Goal: Task Accomplishment & Management: Use online tool/utility

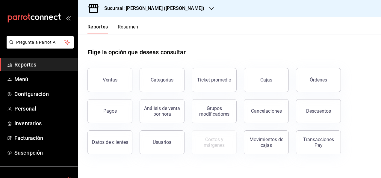
click at [209, 8] on icon "button" at bounding box center [211, 8] width 5 height 3
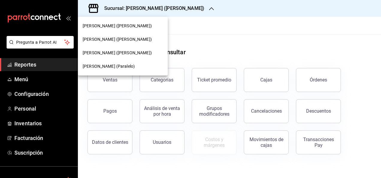
click at [105, 24] on span "[PERSON_NAME] ([PERSON_NAME])" at bounding box center [117, 26] width 69 height 6
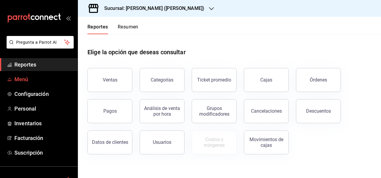
click at [19, 80] on span "Menú" at bounding box center [43, 79] width 58 height 8
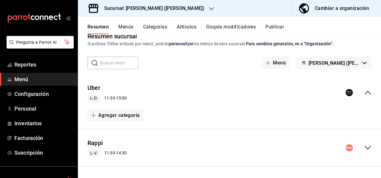
scroll to position [50, 0]
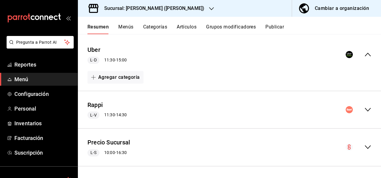
click at [365, 108] on icon "collapse-menu-row" at bounding box center [368, 109] width 7 height 7
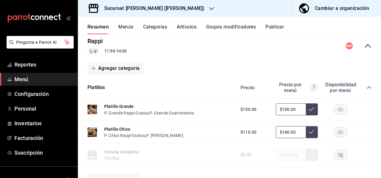
scroll to position [122, 0]
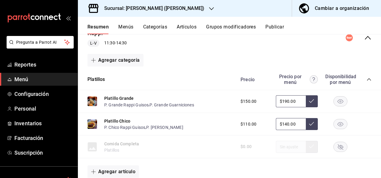
click at [367, 79] on icon "collapse-category-row" at bounding box center [369, 79] width 5 height 5
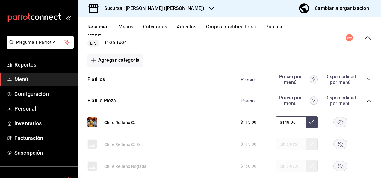
click at [367, 100] on icon "collapse-category-row" at bounding box center [369, 100] width 5 height 5
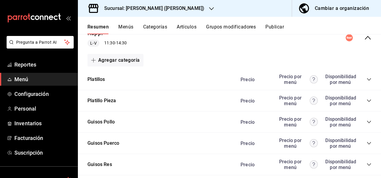
click at [367, 120] on icon "collapse-category-row" at bounding box center [369, 122] width 5 height 5
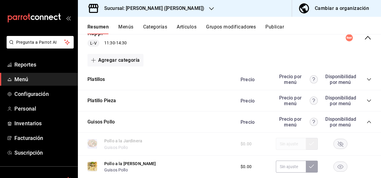
click at [335, 167] on rect "button" at bounding box center [341, 167] width 14 height 10
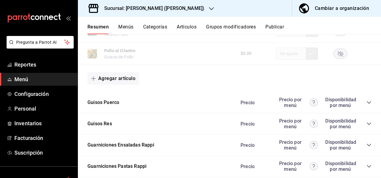
scroll to position [534, 0]
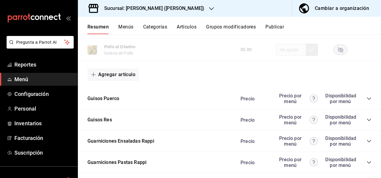
click at [367, 100] on icon "collapse-category-row" at bounding box center [369, 98] width 4 height 2
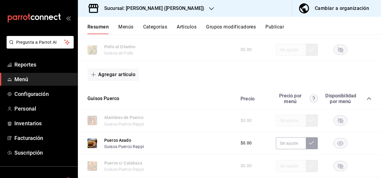
click at [334, 145] on rect "button" at bounding box center [341, 143] width 14 height 10
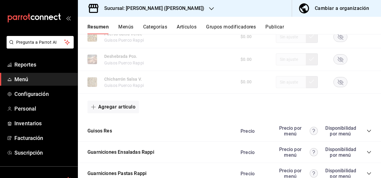
scroll to position [850, 0]
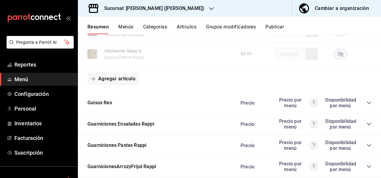
click at [367, 105] on icon "collapse-category-row" at bounding box center [369, 102] width 5 height 5
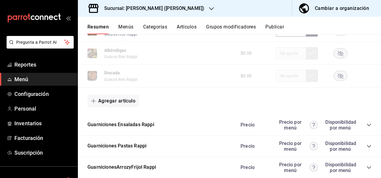
scroll to position [1217, 0]
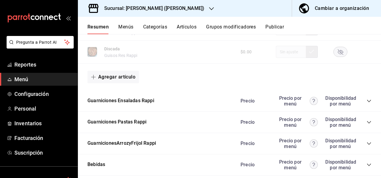
click at [367, 103] on icon "collapse-category-row" at bounding box center [369, 101] width 5 height 5
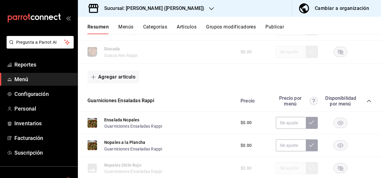
click at [367, 103] on icon "collapse-category-row" at bounding box center [369, 101] width 5 height 5
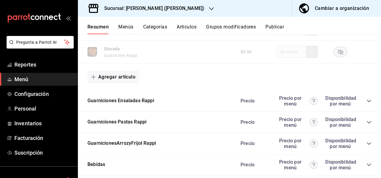
click at [367, 124] on icon "collapse-category-row" at bounding box center [369, 122] width 4 height 2
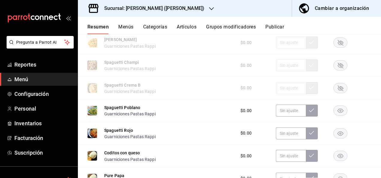
scroll to position [1361, 0]
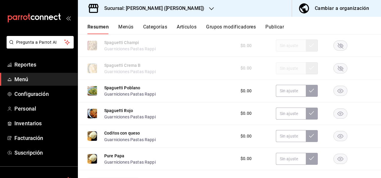
click at [339, 94] on rect "button" at bounding box center [341, 91] width 14 height 10
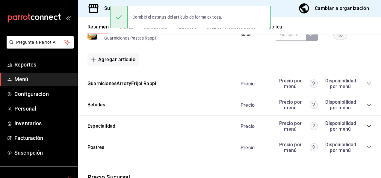
scroll to position [1526, 0]
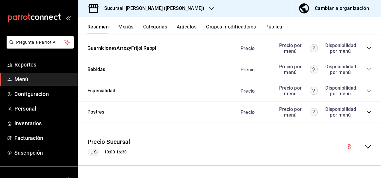
click at [282, 28] on button "Publicar" at bounding box center [275, 29] width 19 height 10
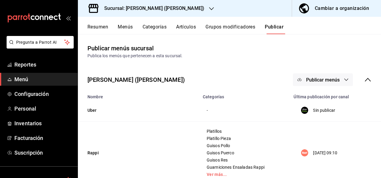
click at [335, 82] on span "Publicar menús" at bounding box center [323, 80] width 34 height 6
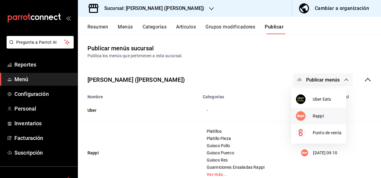
click at [309, 114] on div at bounding box center [304, 116] width 17 height 10
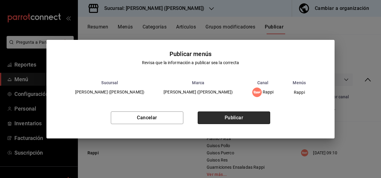
click at [233, 116] on button "Publicar" at bounding box center [234, 118] width 73 height 13
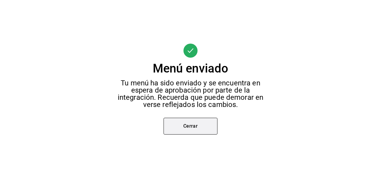
click at [192, 124] on button "Cerrar" at bounding box center [191, 126] width 54 height 17
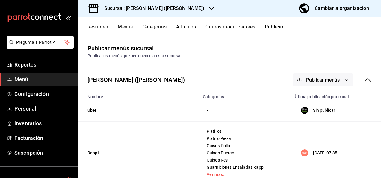
click at [166, 7] on h3 "Sucursal: [PERSON_NAME] ([PERSON_NAME])" at bounding box center [152, 8] width 105 height 7
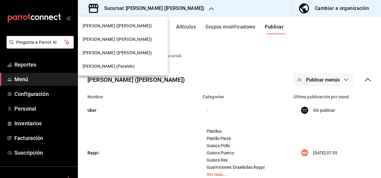
click at [117, 65] on span "[PERSON_NAME] (Paralelo)" at bounding box center [109, 66] width 52 height 6
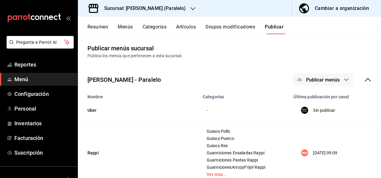
click at [99, 27] on button "Resumen" at bounding box center [98, 29] width 21 height 10
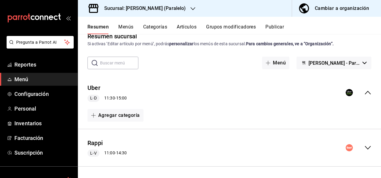
scroll to position [48, 0]
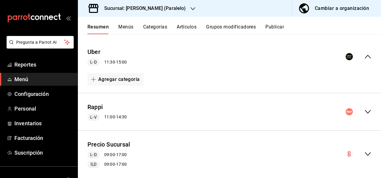
click at [365, 112] on icon "collapse-menu-row" at bounding box center [368, 111] width 7 height 7
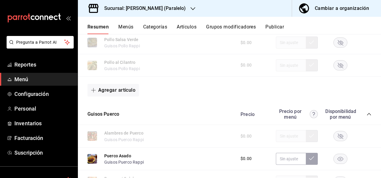
scroll to position [508, 0]
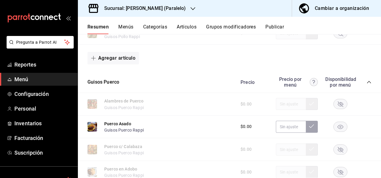
click at [339, 130] on rect "button" at bounding box center [341, 127] width 14 height 10
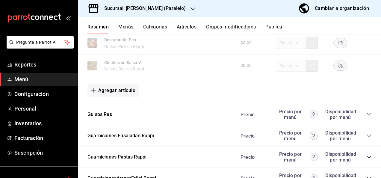
scroll to position [819, 0]
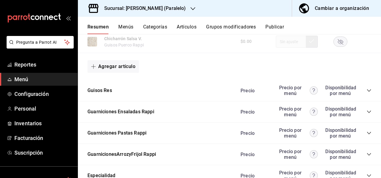
click at [367, 93] on icon "collapse-category-row" at bounding box center [369, 90] width 5 height 5
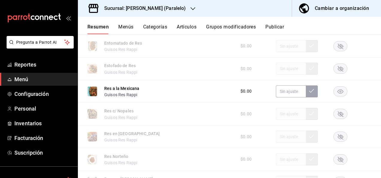
scroll to position [955, 0]
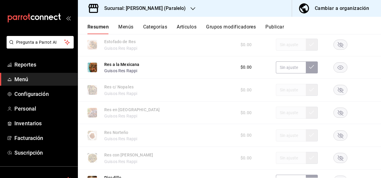
click at [338, 70] on icon "button" at bounding box center [341, 68] width 6 height 4
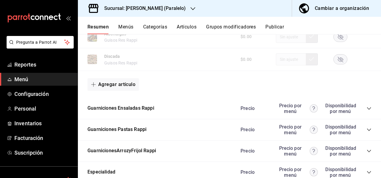
scroll to position [1199, 0]
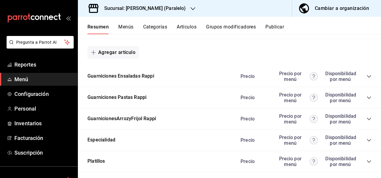
click at [367, 100] on icon "collapse-category-row" at bounding box center [369, 97] width 5 height 5
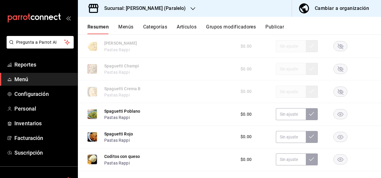
scroll to position [1319, 0]
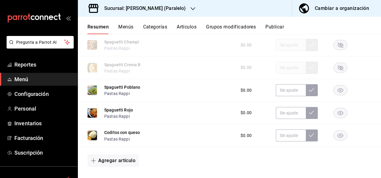
click at [340, 95] on rect "button" at bounding box center [341, 90] width 14 height 10
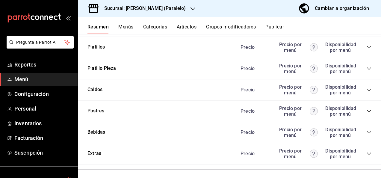
scroll to position [1515, 0]
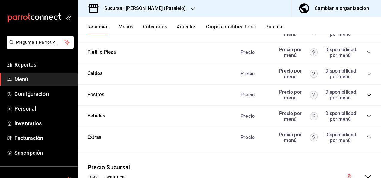
click at [276, 28] on button "Publicar" at bounding box center [275, 29] width 19 height 10
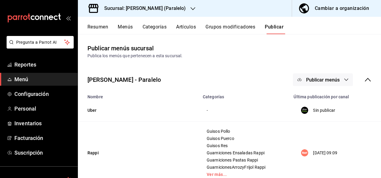
click at [315, 83] on button "Publicar menús" at bounding box center [323, 79] width 60 height 13
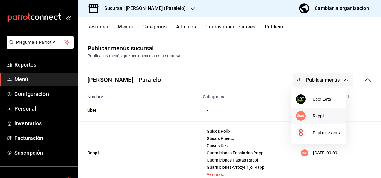
click at [311, 116] on div at bounding box center [304, 116] width 17 height 10
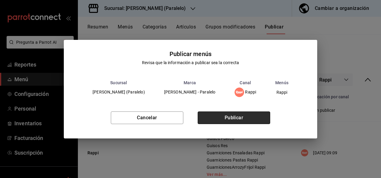
click at [253, 117] on button "Publicar" at bounding box center [234, 118] width 73 height 13
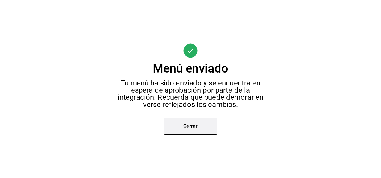
click at [190, 128] on button "Cerrar" at bounding box center [191, 126] width 54 height 17
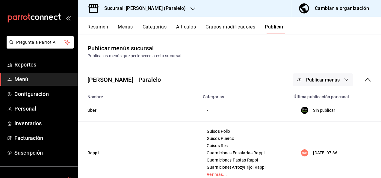
click at [169, 8] on div "Sucursal: [PERSON_NAME] (Paralelo)" at bounding box center [140, 8] width 115 height 17
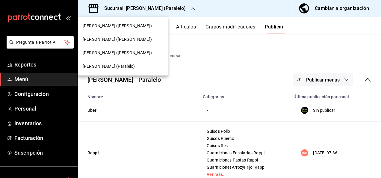
click at [117, 54] on span "[PERSON_NAME] ([PERSON_NAME])" at bounding box center [117, 53] width 69 height 6
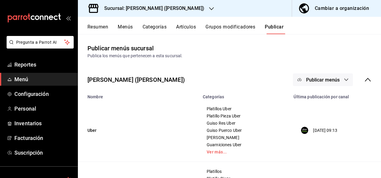
click at [94, 25] on button "Resumen" at bounding box center [98, 29] width 21 height 10
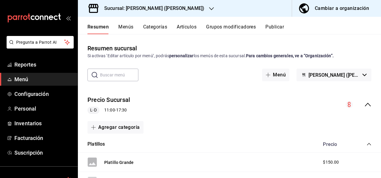
click at [365, 105] on icon "collapse-menu-row" at bounding box center [368, 104] width 7 height 7
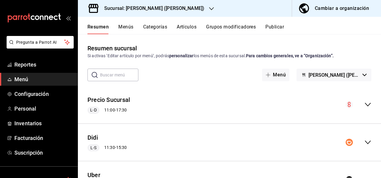
click at [365, 142] on icon "collapse-menu-row" at bounding box center [368, 142] width 7 height 7
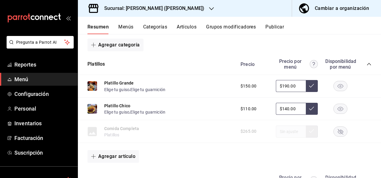
scroll to position [140, 0]
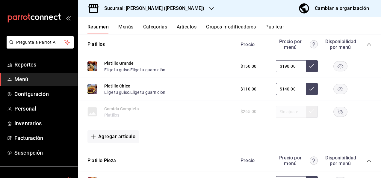
click at [367, 46] on icon "collapse-category-row" at bounding box center [369, 44] width 5 height 5
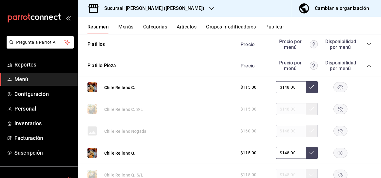
click at [367, 67] on icon "collapse-category-row" at bounding box center [369, 65] width 5 height 5
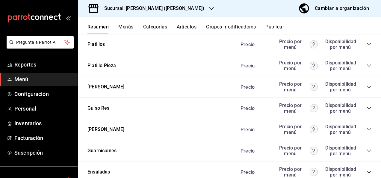
click at [367, 87] on icon "collapse-category-row" at bounding box center [369, 87] width 4 height 2
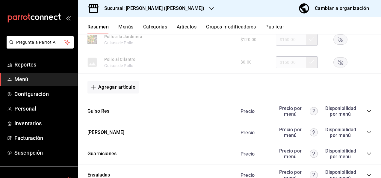
scroll to position [512, 0]
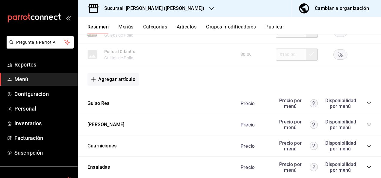
click at [367, 105] on icon "collapse-category-row" at bounding box center [369, 103] width 5 height 5
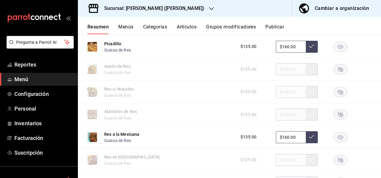
scroll to position [648, 0]
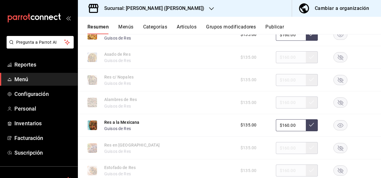
drag, startPoint x: 335, startPoint y: 122, endPoint x: 336, endPoint y: 129, distance: 6.7
click at [336, 129] on div "$135.00 $160.00" at bounding box center [303, 125] width 137 height 12
click at [336, 129] on rect "button" at bounding box center [341, 125] width 14 height 10
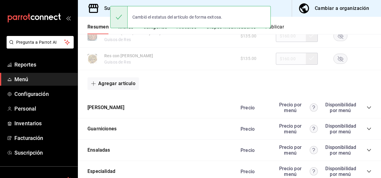
scroll to position [832, 0]
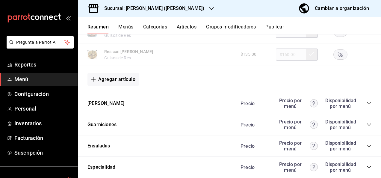
click at [367, 106] on icon "collapse-category-row" at bounding box center [369, 103] width 5 height 5
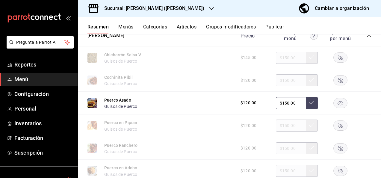
scroll to position [908, 0]
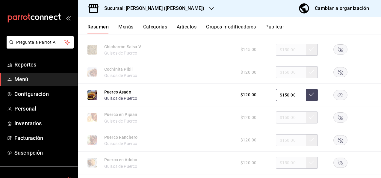
click at [334, 95] on rect "button" at bounding box center [341, 95] width 14 height 10
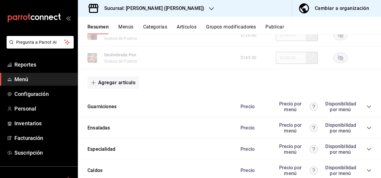
scroll to position [1180, 0]
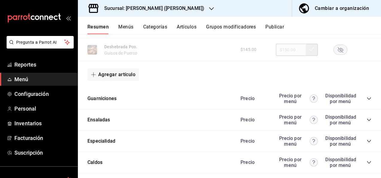
click at [367, 101] on icon "collapse-category-row" at bounding box center [369, 98] width 5 height 5
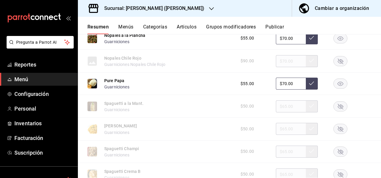
scroll to position [1495, 0]
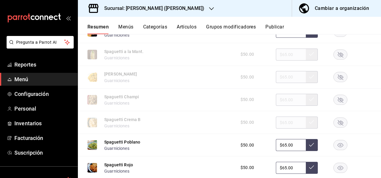
click at [334, 148] on rect "button" at bounding box center [341, 145] width 14 height 10
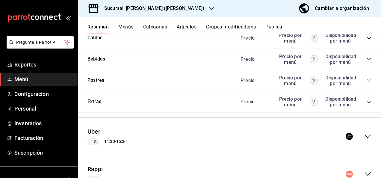
scroll to position [1773, 0]
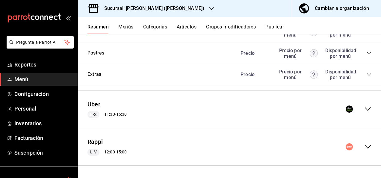
click at [365, 109] on icon "collapse-menu-row" at bounding box center [368, 109] width 7 height 7
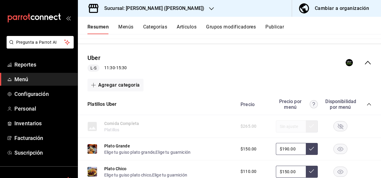
scroll to position [1841, 0]
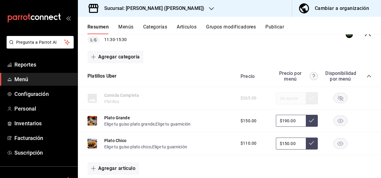
click at [367, 79] on icon "collapse-category-row" at bounding box center [369, 76] width 5 height 5
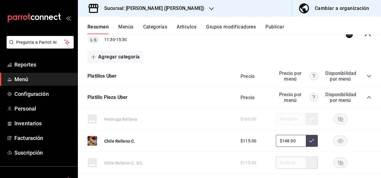
click at [367, 100] on icon "collapse-category-row" at bounding box center [369, 97] width 5 height 5
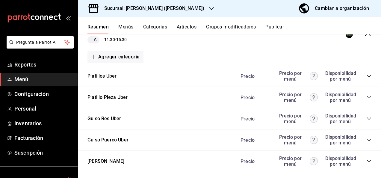
click at [367, 121] on icon "collapse-category-row" at bounding box center [369, 118] width 5 height 5
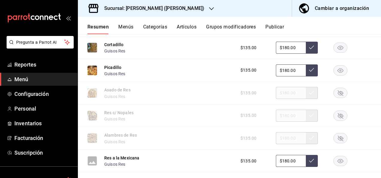
scroll to position [1981, 0]
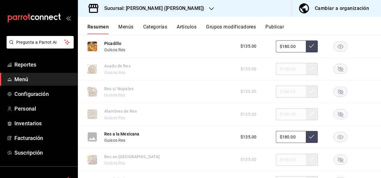
click at [336, 142] on rect "button" at bounding box center [341, 137] width 14 height 10
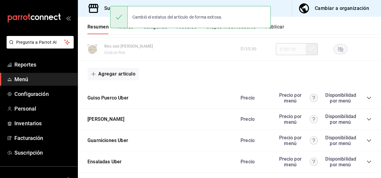
scroll to position [2213, 0]
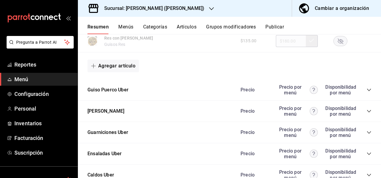
click at [367, 92] on icon "collapse-category-row" at bounding box center [369, 90] width 5 height 5
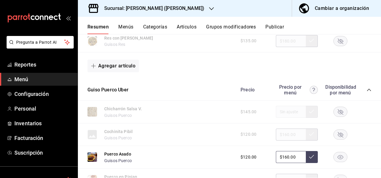
click at [336, 162] on rect "button" at bounding box center [341, 157] width 14 height 10
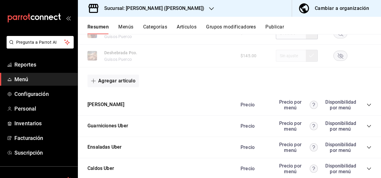
scroll to position [2565, 0]
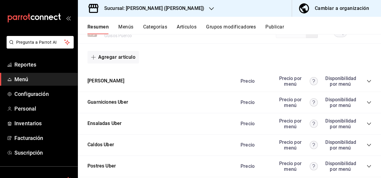
click at [367, 84] on icon "collapse-category-row" at bounding box center [369, 81] width 5 height 5
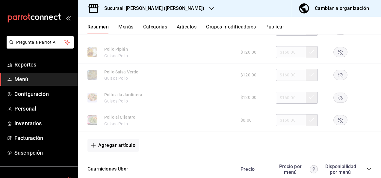
scroll to position [2901, 0]
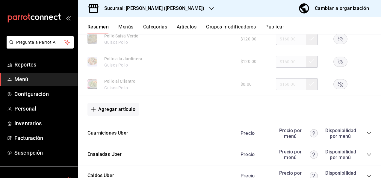
click at [367, 136] on icon "collapse-category-row" at bounding box center [369, 133] width 5 height 5
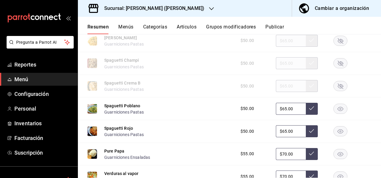
scroll to position [3153, 0]
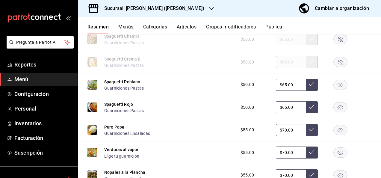
click at [339, 90] on rect "button" at bounding box center [341, 85] width 14 height 10
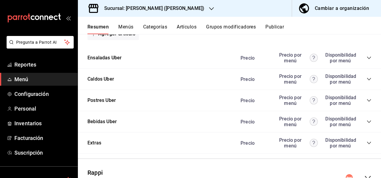
scroll to position [3477, 0]
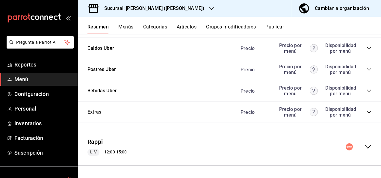
click at [365, 145] on icon "collapse-menu-row" at bounding box center [368, 146] width 7 height 7
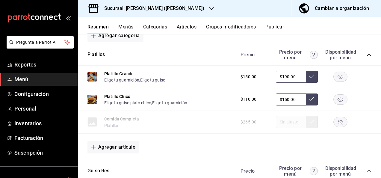
scroll to position [3605, 0]
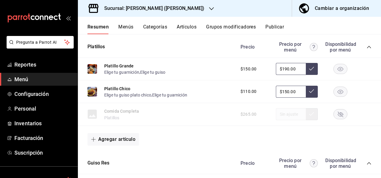
click at [367, 49] on icon "collapse-category-row" at bounding box center [369, 47] width 5 height 5
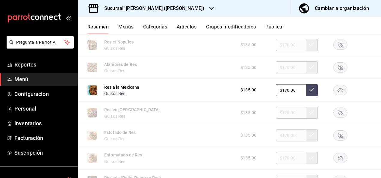
scroll to position [3745, 0]
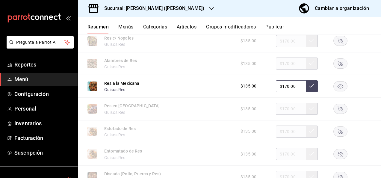
click at [338, 88] on icon "button" at bounding box center [341, 86] width 6 height 4
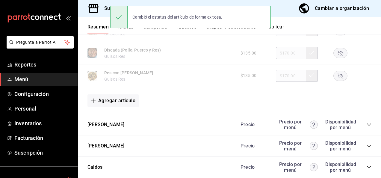
scroll to position [3917, 0]
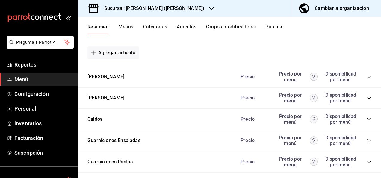
click at [367, 79] on icon "collapse-category-row" at bounding box center [369, 76] width 5 height 5
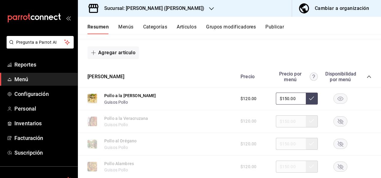
click at [334, 104] on rect "button" at bounding box center [341, 99] width 14 height 10
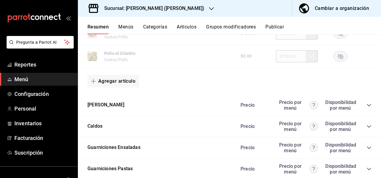
scroll to position [4300, 0]
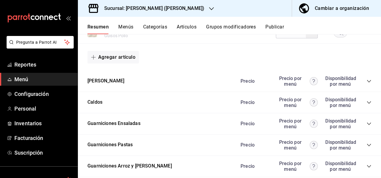
click at [367, 84] on icon "collapse-category-row" at bounding box center [369, 81] width 5 height 5
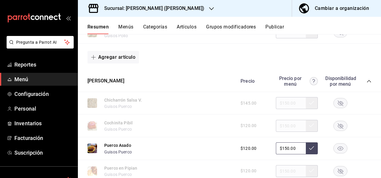
click at [335, 154] on rect "button" at bounding box center [341, 149] width 14 height 10
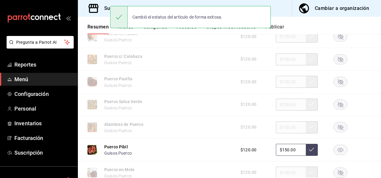
scroll to position [4516, 0]
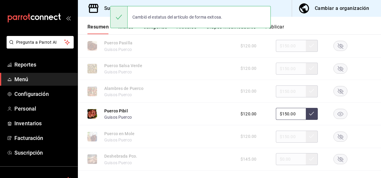
click at [337, 119] on rect "button" at bounding box center [341, 114] width 14 height 10
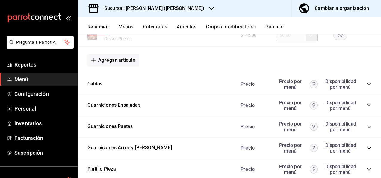
scroll to position [4652, 0]
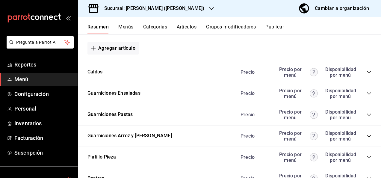
click at [363, 121] on div "Precio Precio por menú Disponibilidad por menú" at bounding box center [303, 114] width 137 height 11
click at [367, 117] on icon "collapse-category-row" at bounding box center [369, 114] width 5 height 5
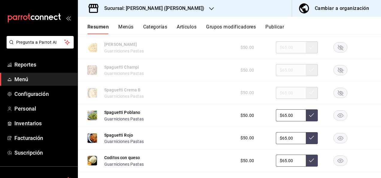
scroll to position [4812, 0]
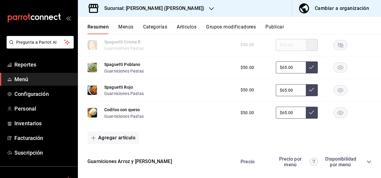
click at [338, 73] on rect "button" at bounding box center [341, 68] width 14 height 10
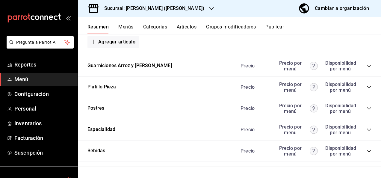
scroll to position [4929, 0]
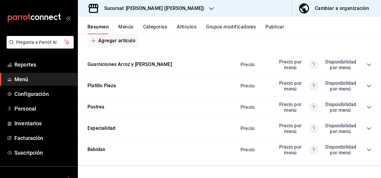
click at [283, 26] on button "Publicar" at bounding box center [275, 29] width 19 height 10
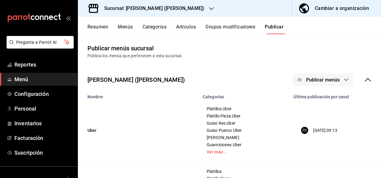
click at [333, 82] on span "Publicar menús" at bounding box center [323, 80] width 34 height 6
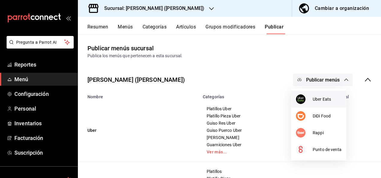
click at [321, 98] on span "Uber Eats" at bounding box center [327, 99] width 29 height 6
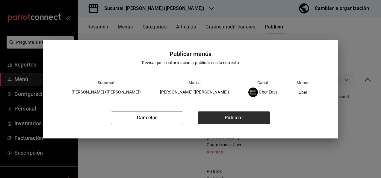
click at [238, 119] on button "Publicar" at bounding box center [234, 118] width 73 height 13
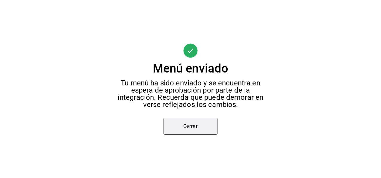
click at [190, 126] on button "Cerrar" at bounding box center [191, 126] width 54 height 17
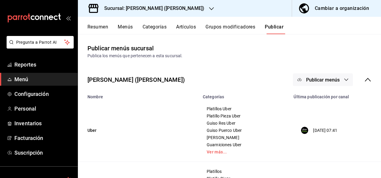
click at [332, 77] on span "Publicar menús" at bounding box center [323, 80] width 34 height 6
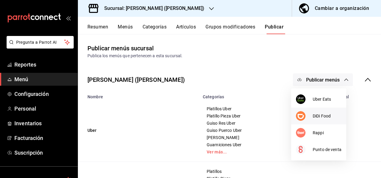
click at [319, 112] on li "DiDi Food" at bounding box center [318, 116] width 55 height 17
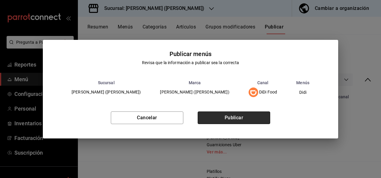
click at [255, 116] on button "Publicar" at bounding box center [234, 118] width 73 height 13
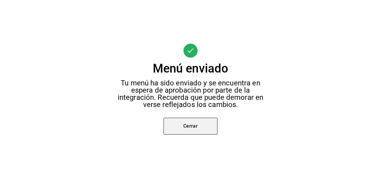
click at [194, 132] on button "Cerrar" at bounding box center [191, 126] width 54 height 17
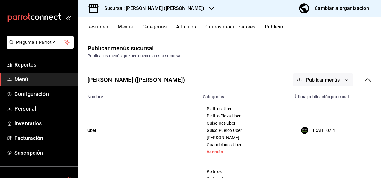
click at [344, 77] on icon "button" at bounding box center [346, 79] width 5 height 5
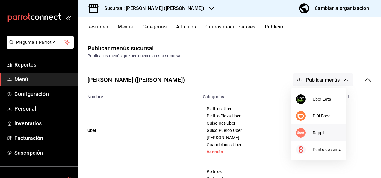
click at [312, 132] on div at bounding box center [304, 133] width 17 height 10
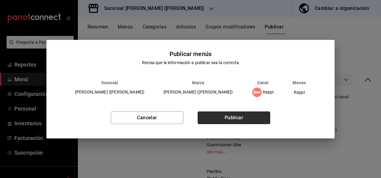
click at [243, 118] on button "Publicar" at bounding box center [234, 118] width 73 height 13
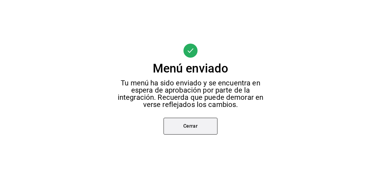
click at [184, 129] on button "Cerrar" at bounding box center [191, 126] width 54 height 17
